Goal: Navigation & Orientation: Find specific page/section

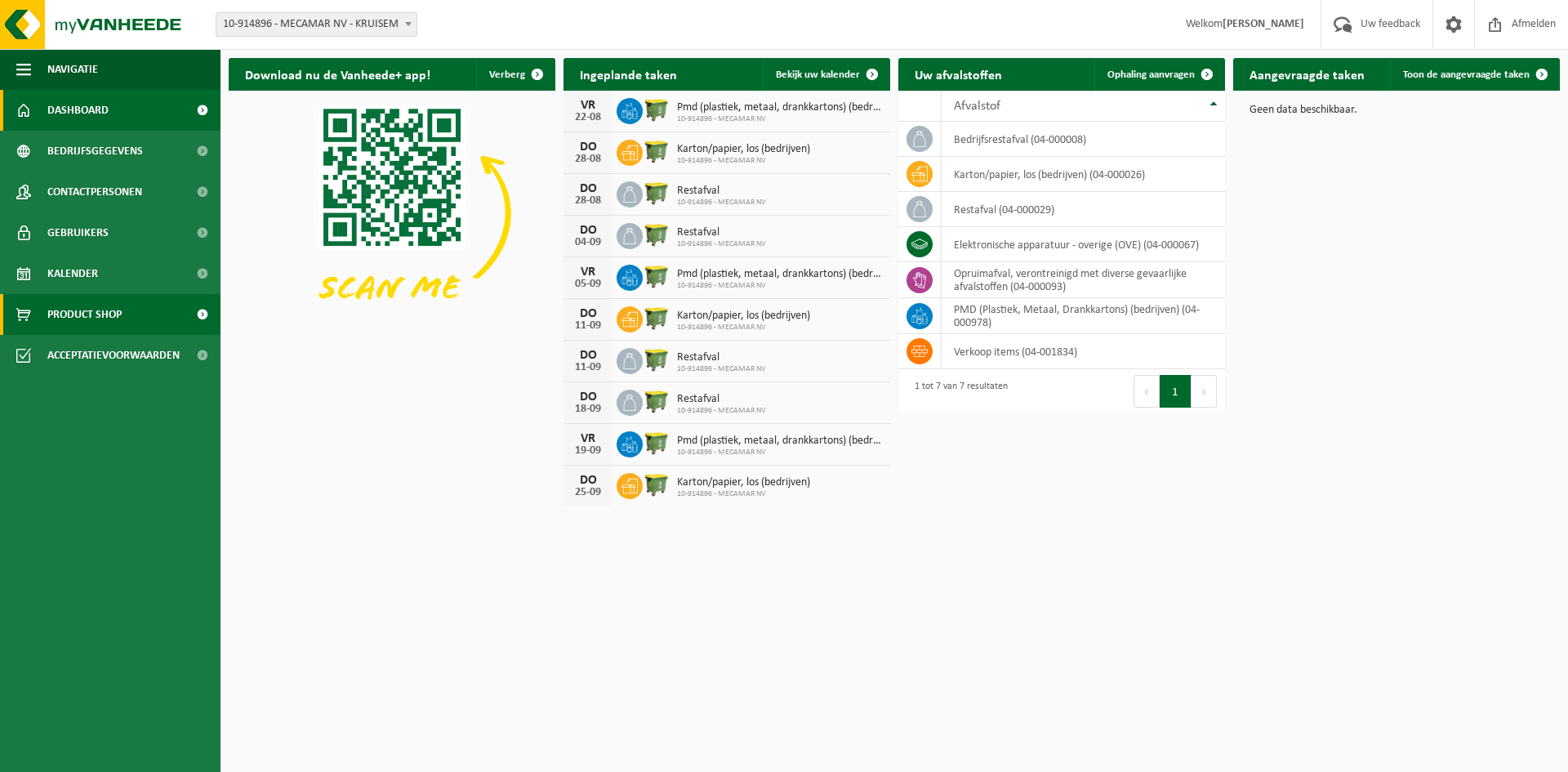
click at [120, 304] on span "Product Shop" at bounding box center [84, 314] width 74 height 41
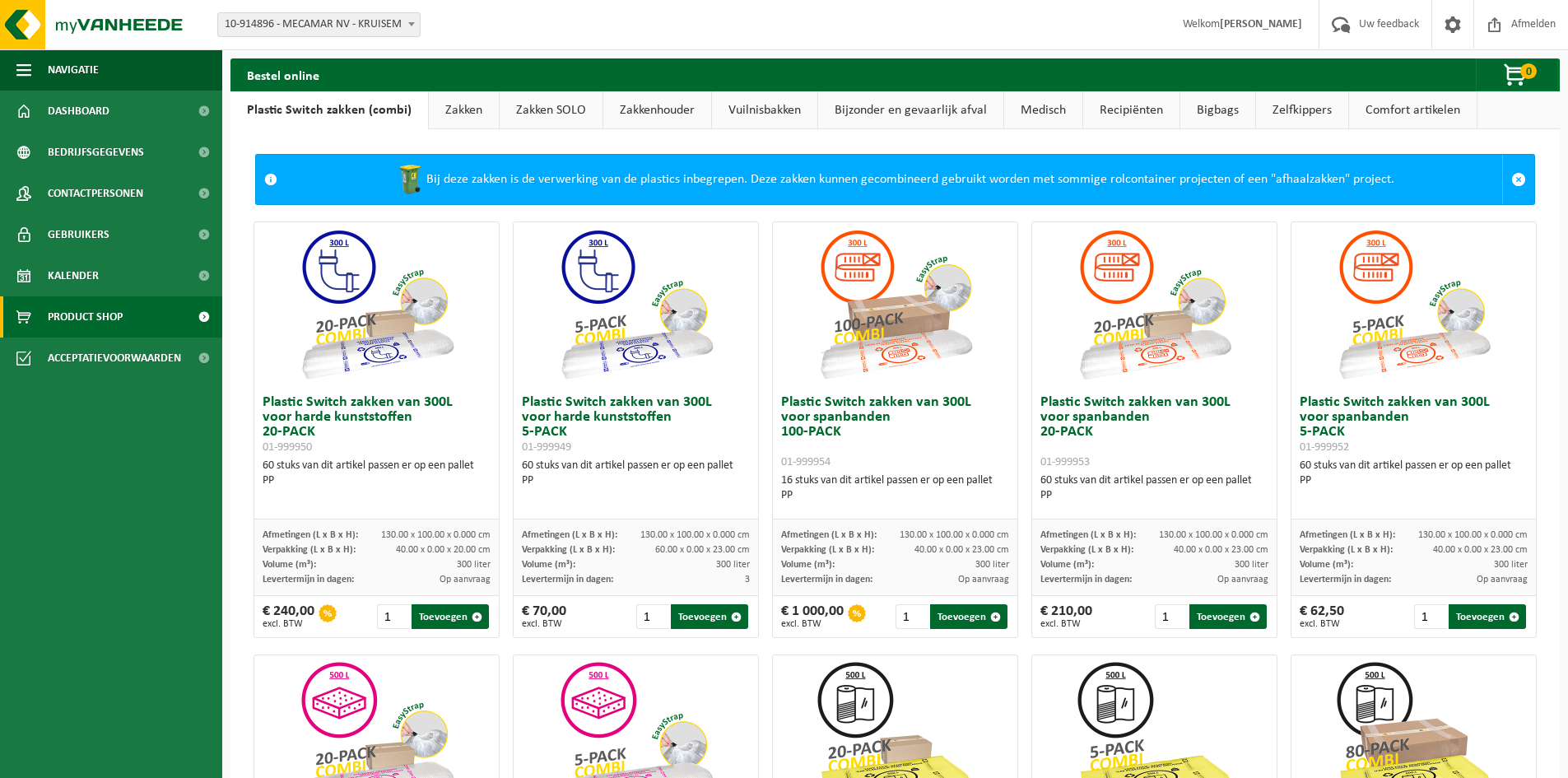
click at [125, 291] on link "Kalender" at bounding box center [111, 275] width 222 height 41
